Goal: Navigation & Orientation: Understand site structure

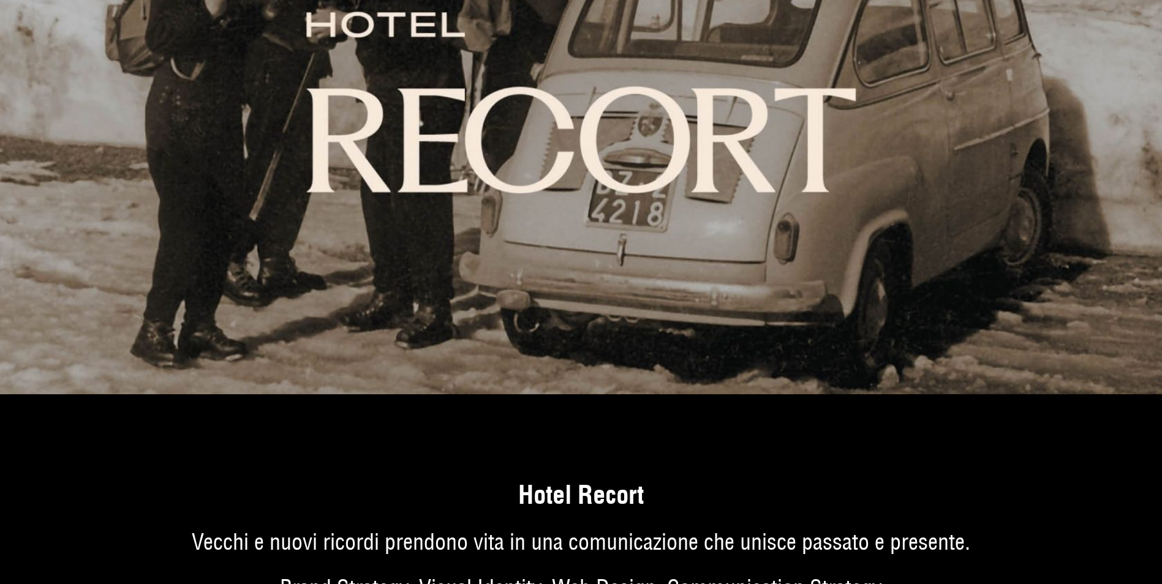
scroll to position [3858, 0]
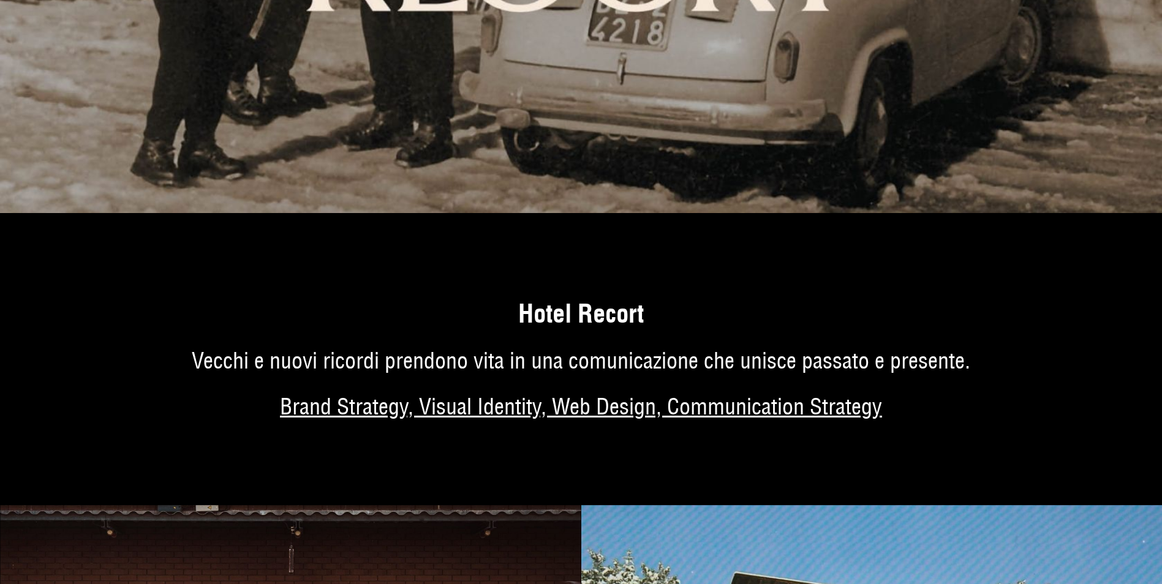
click at [563, 317] on link "Di più sul progetto" at bounding box center [581, 373] width 1162 height 265
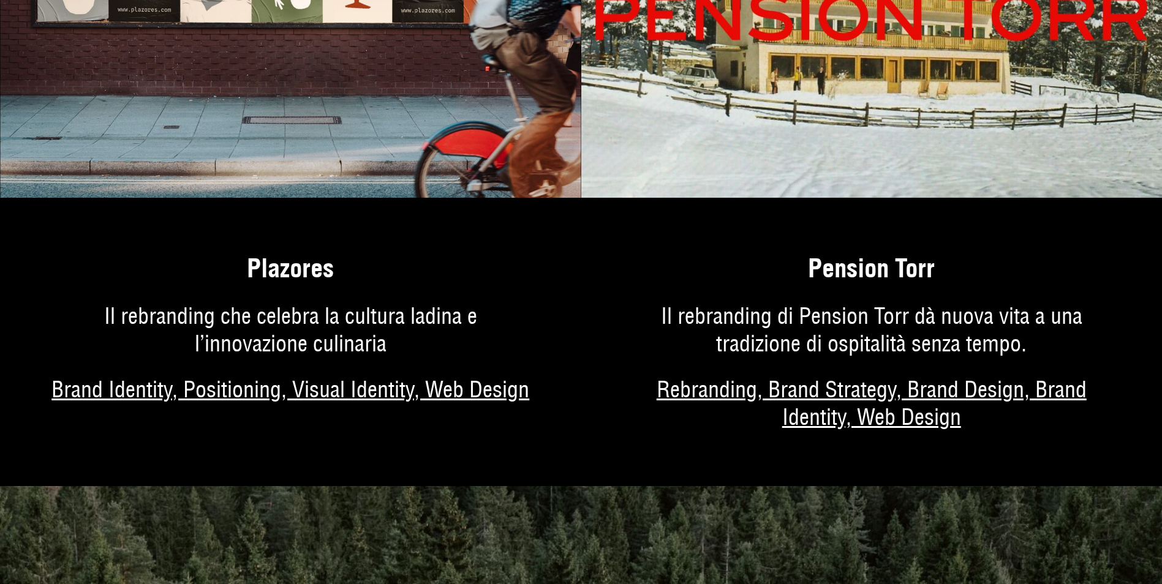
scroll to position [4532, 0]
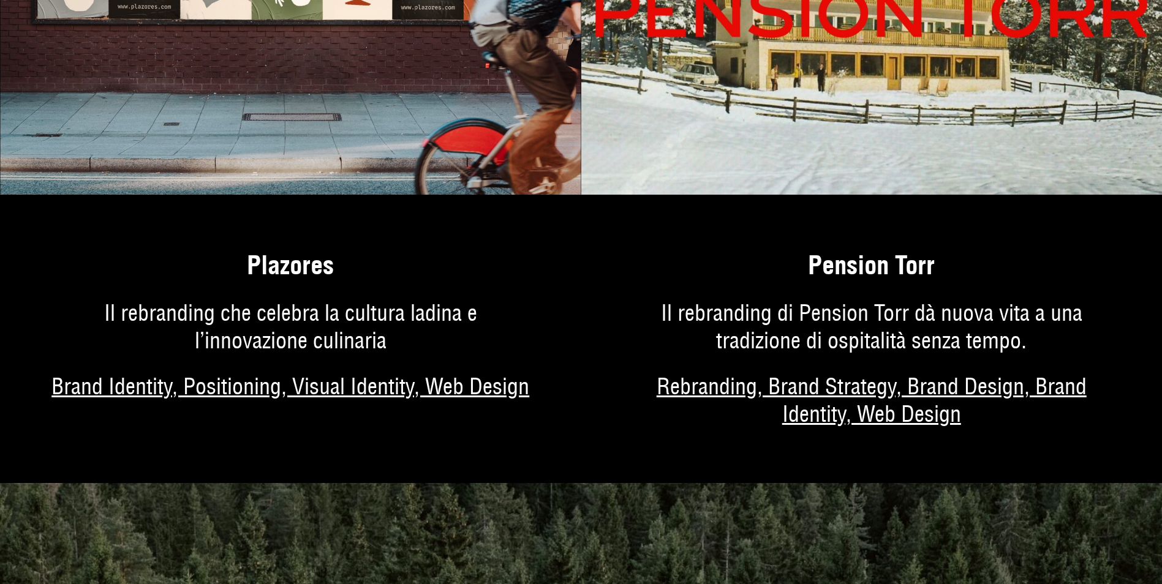
click at [863, 275] on link "Di più sul progetto" at bounding box center [871, 352] width 581 height 261
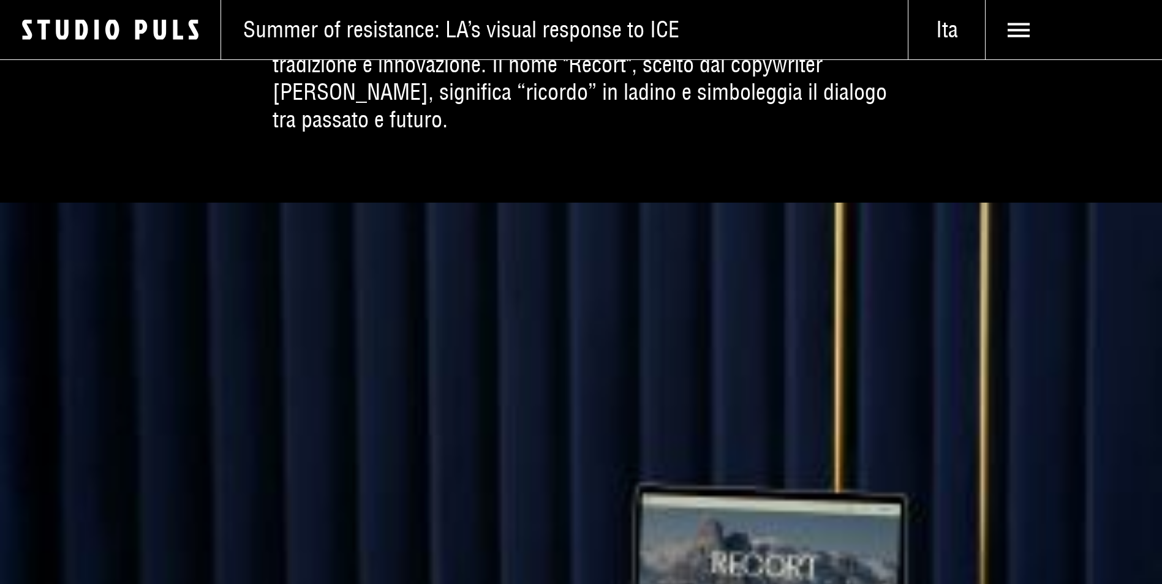
scroll to position [919, 0]
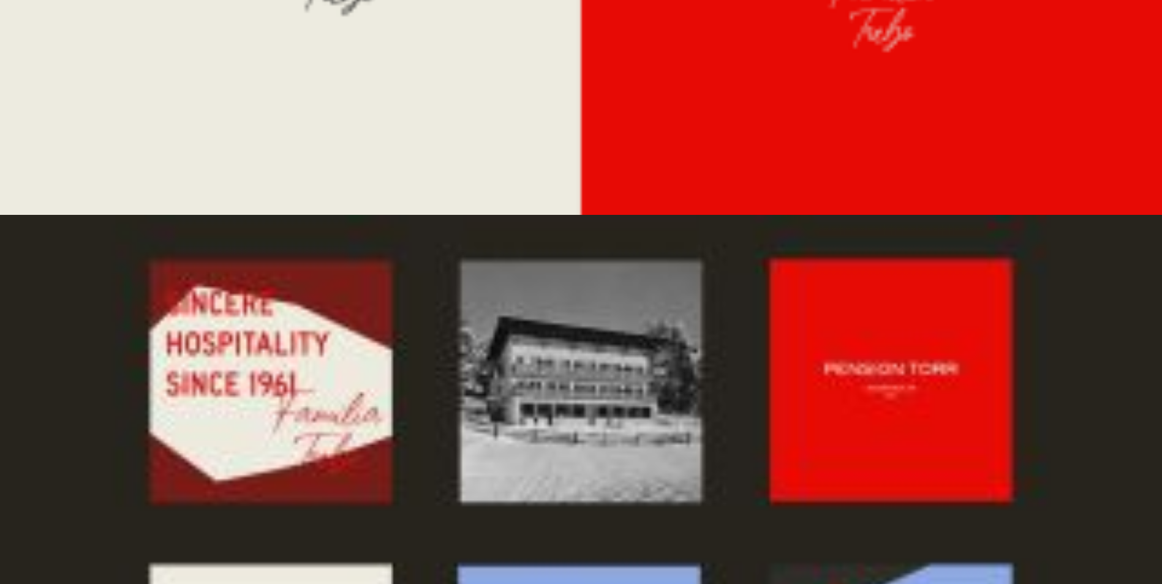
scroll to position [4178, 0]
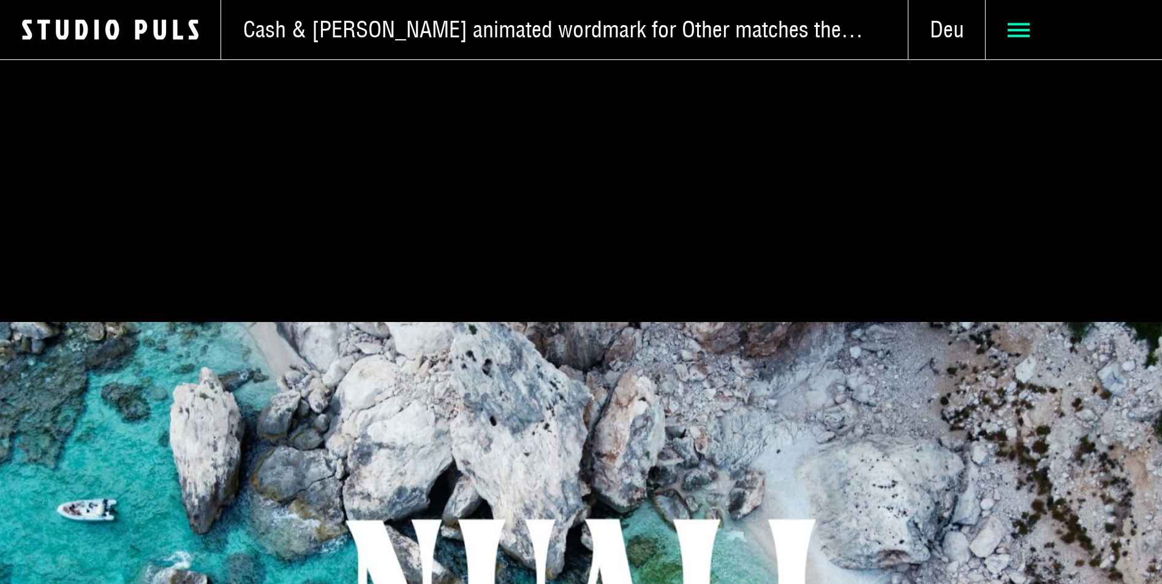
click at [1026, 29] on use at bounding box center [1018, 30] width 22 height 14
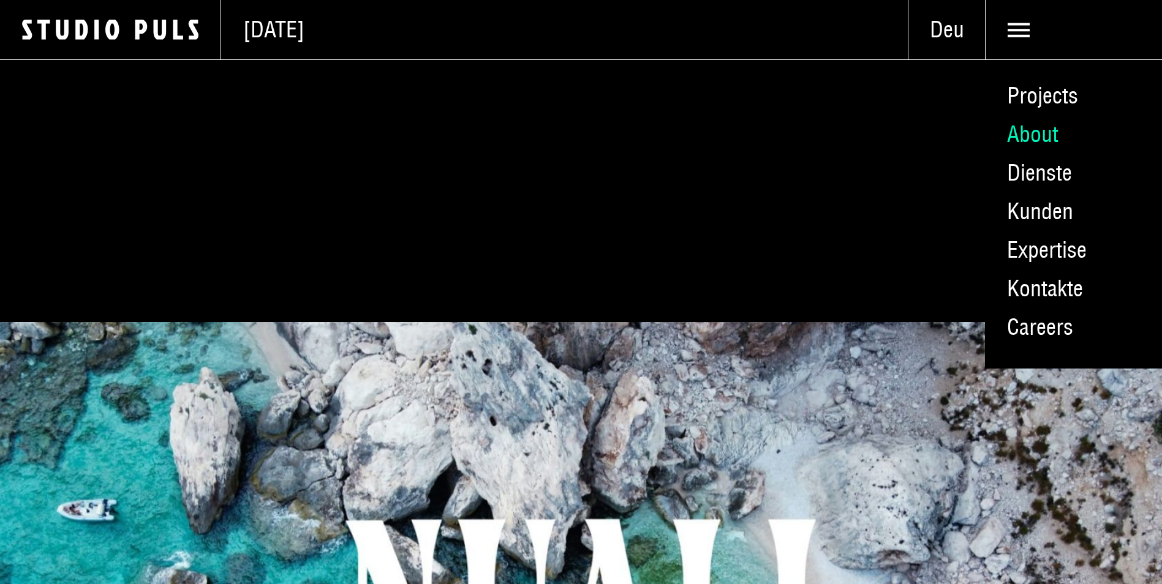
click at [1029, 132] on link "About" at bounding box center [1073, 134] width 177 height 39
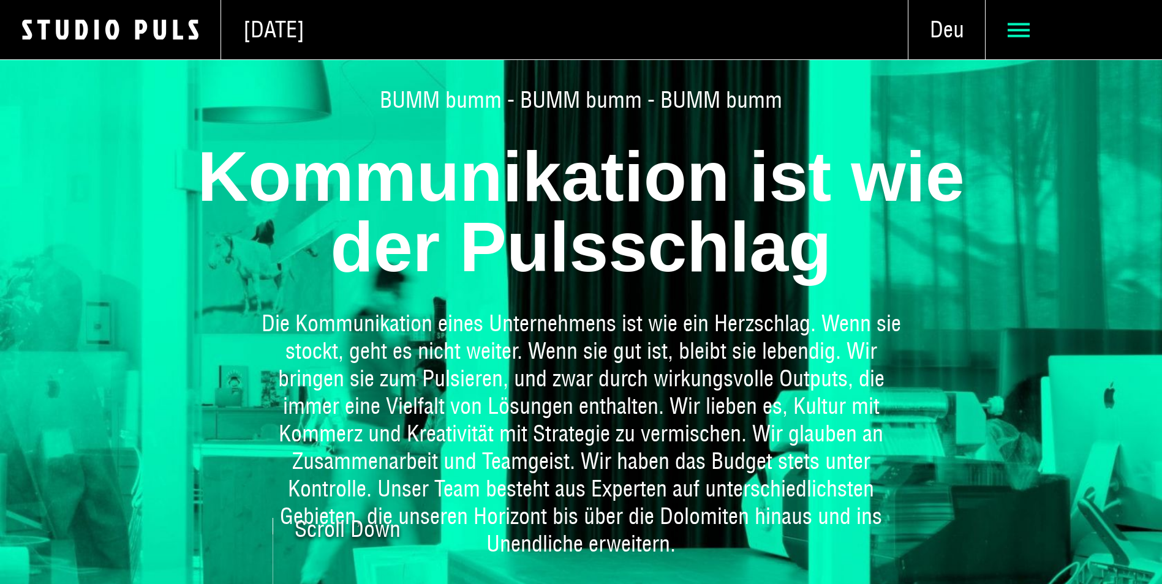
click at [1015, 29] on use at bounding box center [1018, 30] width 22 height 14
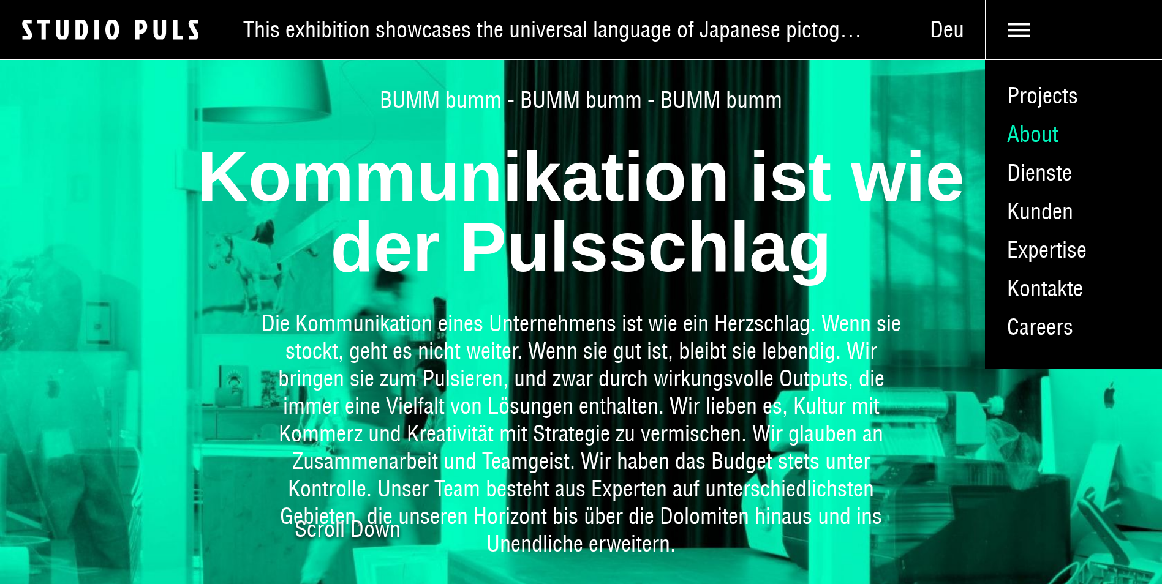
click at [1039, 138] on link "About" at bounding box center [1073, 134] width 177 height 39
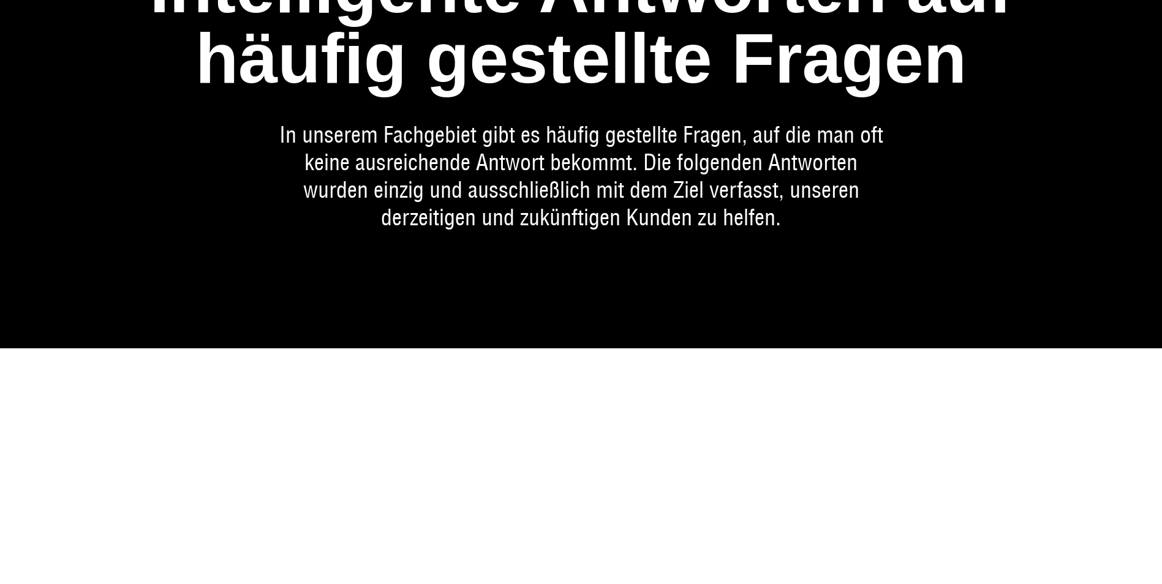
scroll to position [2732, 0]
